Goal: Task Accomplishment & Management: Manage account settings

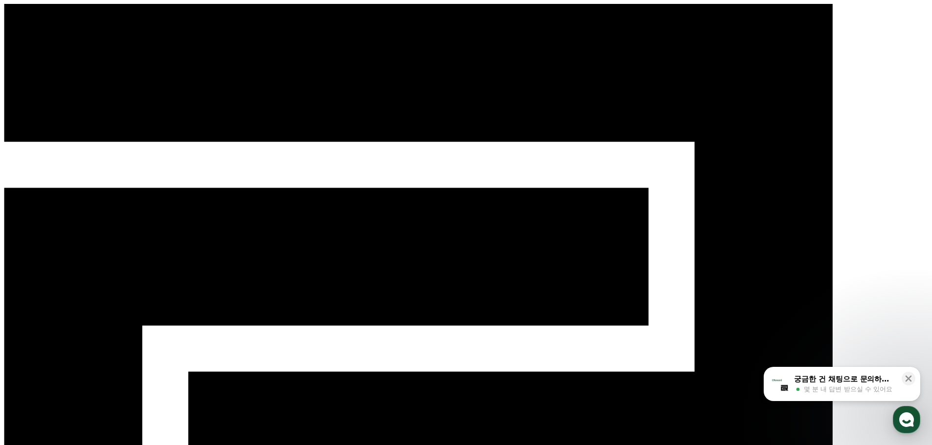
select select "**********"
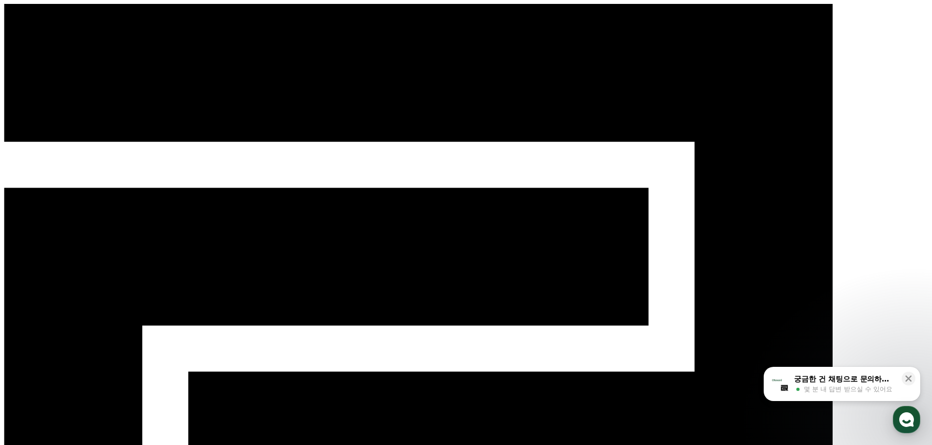
drag, startPoint x: 483, startPoint y: 0, endPoint x: 739, endPoint y: 9, distance: 256.4
